Goal: Transaction & Acquisition: Purchase product/service

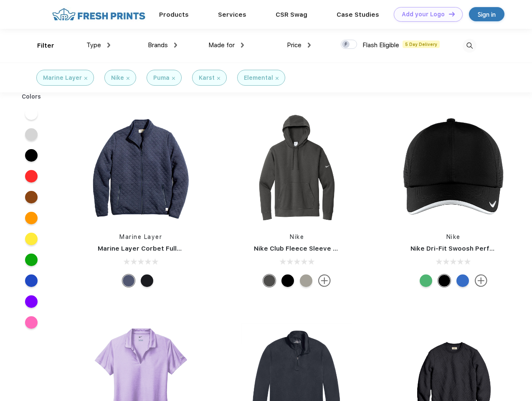
scroll to position [0, 0]
click at [425, 14] on link "Add your Logo Design Tool" at bounding box center [428, 14] width 69 height 15
click at [0, 0] on div "Design Tool" at bounding box center [0, 0] width 0 height 0
click at [448, 14] on link "Add your Logo Design Tool" at bounding box center [428, 14] width 69 height 15
click at [40, 46] on div "Filter" at bounding box center [45, 46] width 17 height 10
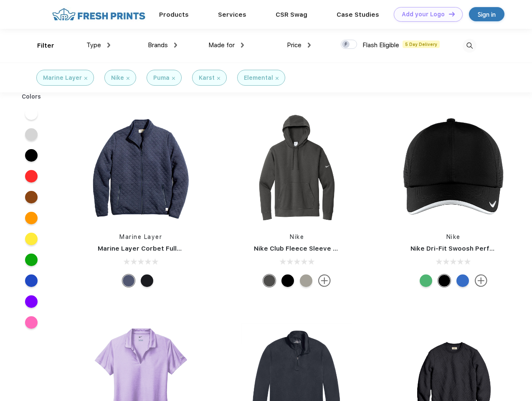
click at [99, 45] on span "Type" at bounding box center [93, 45] width 15 height 8
click at [162, 45] on span "Brands" at bounding box center [158, 45] width 20 height 8
click at [226, 45] on span "Made for" at bounding box center [221, 45] width 26 height 8
click at [299, 45] on span "Price" at bounding box center [294, 45] width 15 height 8
click at [349, 45] on div at bounding box center [349, 44] width 16 height 9
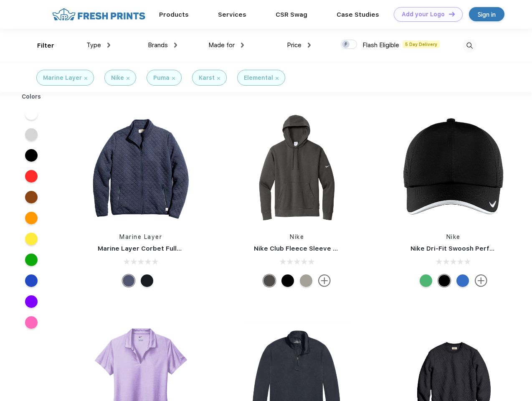
click at [346, 45] on input "checkbox" at bounding box center [343, 41] width 5 height 5
click at [469, 46] on img at bounding box center [470, 46] width 14 height 14
